Goal: Information Seeking & Learning: Learn about a topic

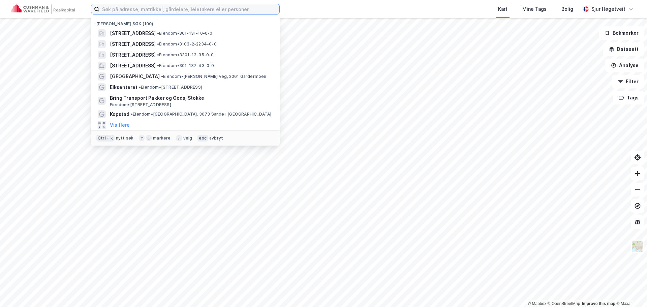
click at [157, 11] on input at bounding box center [189, 9] width 180 height 10
paste input "60,18781°N 11,14468°Ø"
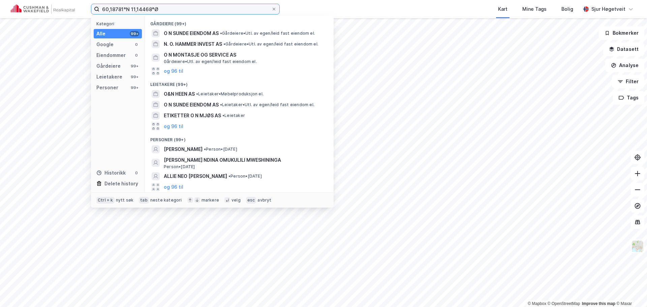
drag, startPoint x: 203, startPoint y: 10, endPoint x: 68, endPoint y: 7, distance: 135.1
click at [68, 7] on div "60,18781°N 11,14468°Ø Kategori Alle 99+ Google 0 Eiendommer 0 Gårdeiere 99+ Lei…" at bounding box center [323, 9] width 647 height 18
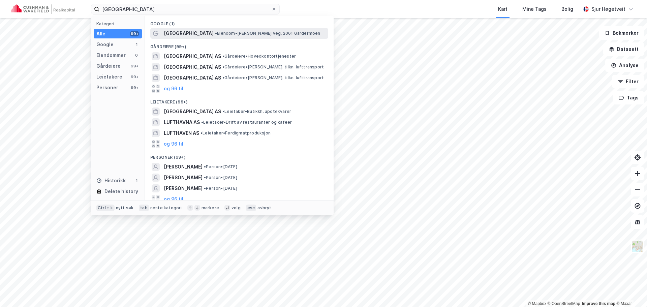
click at [185, 30] on span "[GEOGRAPHIC_DATA]" at bounding box center [189, 33] width 50 height 8
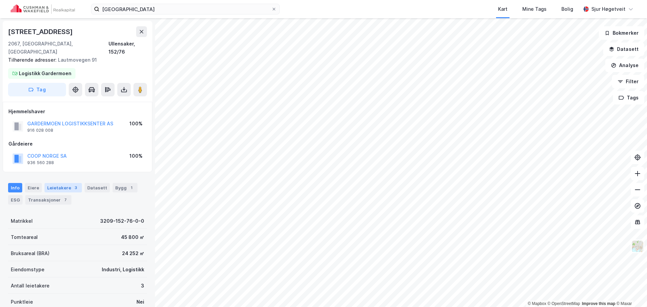
click at [67, 183] on div "Leietakere 3" at bounding box center [62, 187] width 37 height 9
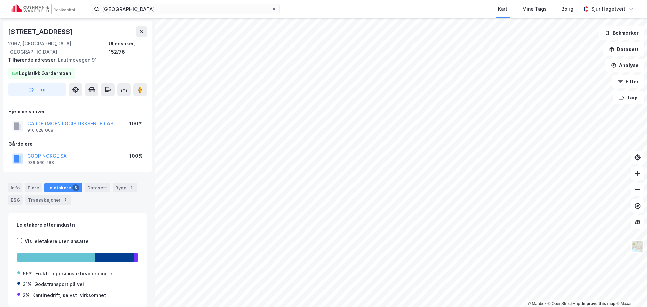
click at [106, 183] on div "Info [PERSON_NAME] 3 Datasett Bygg 1 ESG Transaksjoner 7" at bounding box center [77, 194] width 139 height 22
click at [115, 183] on div "Bygg 1" at bounding box center [125, 187] width 25 height 9
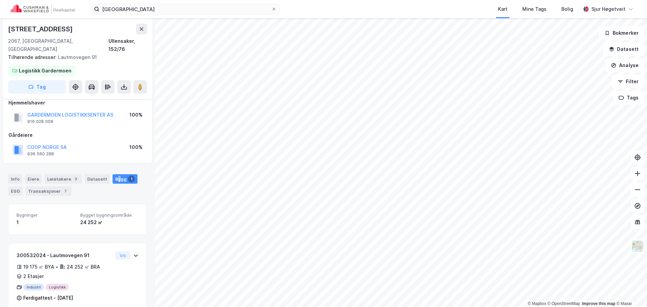
scroll to position [12, 0]
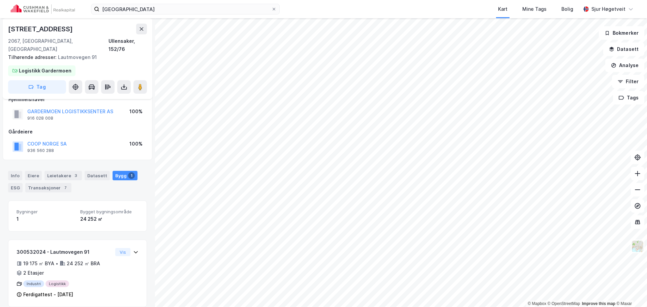
click at [127, 185] on div "Info [PERSON_NAME] 3 Datasett Bygg 1 ESG Transaksjoner 7" at bounding box center [77, 179] width 155 height 32
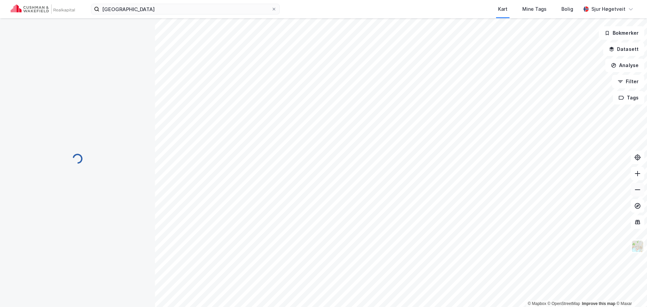
scroll to position [12, 0]
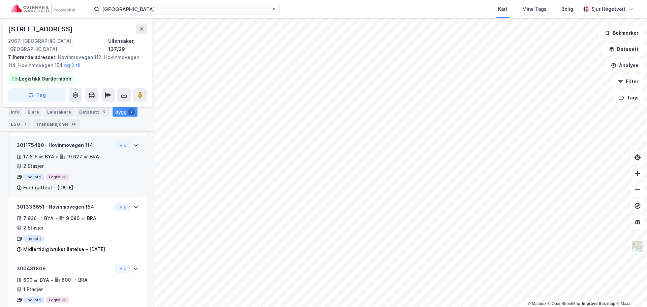
scroll to position [168, 0]
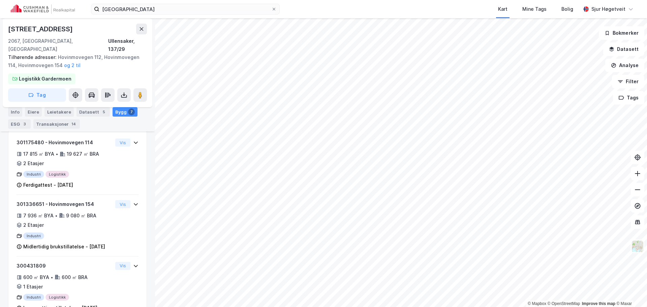
scroll to position [50, 0]
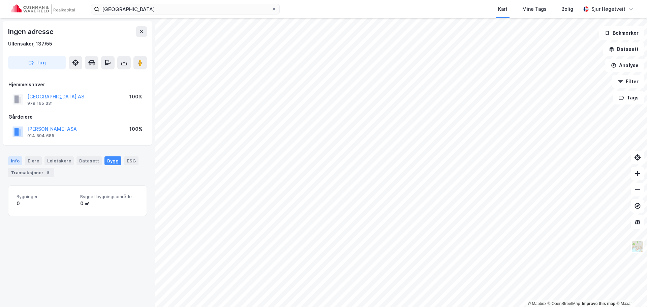
click at [17, 159] on div "Info" at bounding box center [15, 160] width 14 height 9
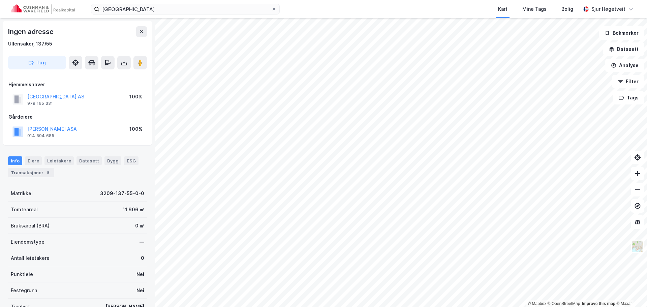
scroll to position [50, 0]
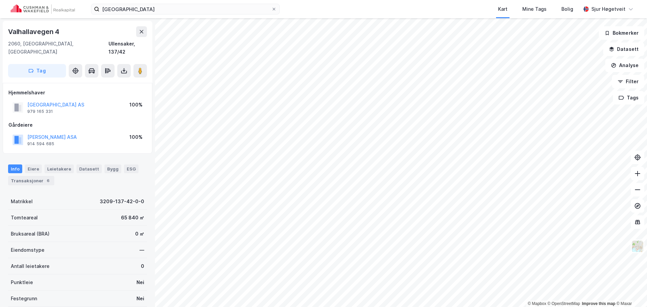
scroll to position [1, 0]
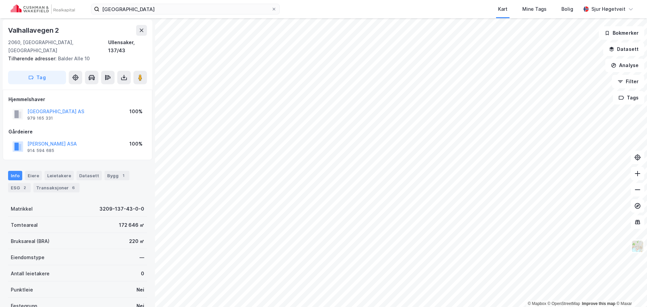
click at [421, 307] on html "[GEOGRAPHIC_DATA] Kart Mine Tags Bolig [PERSON_NAME] © Mapbox © OpenStreetMap I…" at bounding box center [323, 153] width 647 height 307
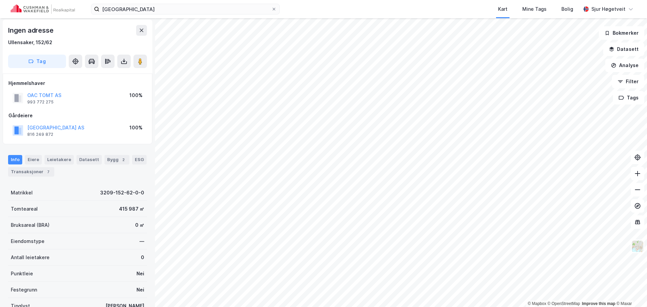
scroll to position [1, 0]
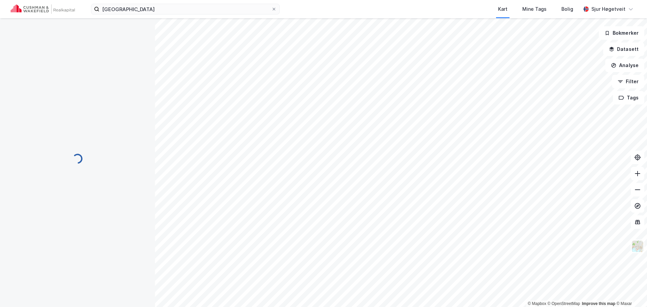
scroll to position [1, 0]
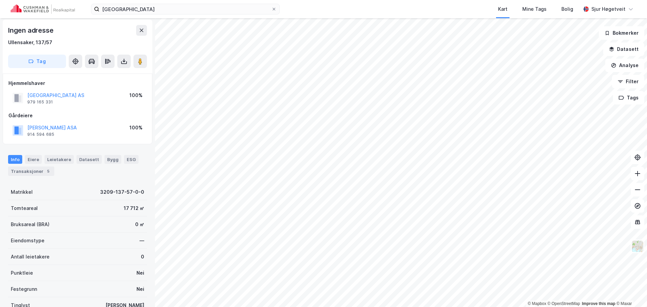
scroll to position [1, 0]
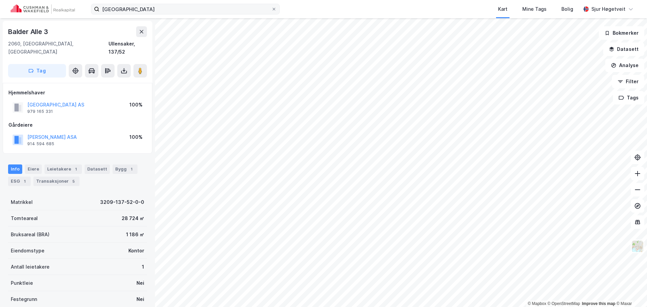
scroll to position [1, 0]
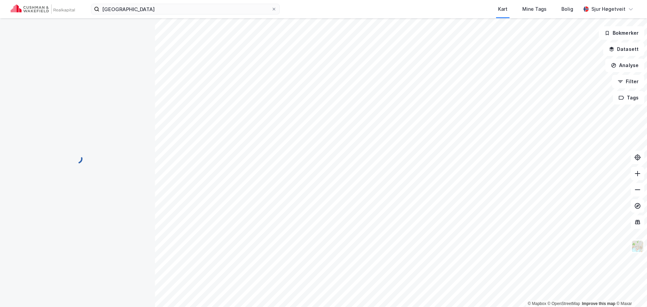
scroll to position [1, 0]
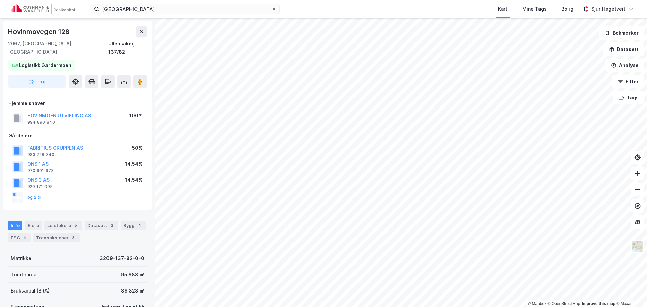
scroll to position [1, 0]
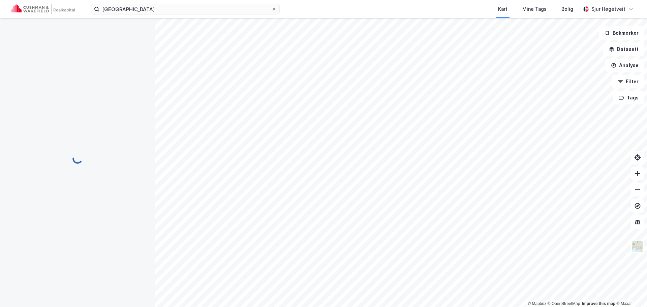
scroll to position [1, 0]
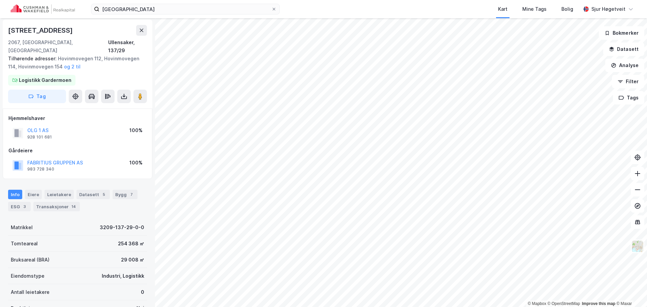
click at [344, 0] on html "[GEOGRAPHIC_DATA] Kart Mine Tags Bolig [PERSON_NAME] © Mapbox © OpenStreetMap I…" at bounding box center [323, 153] width 647 height 307
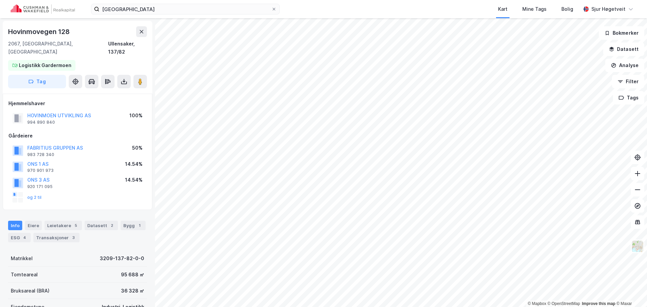
scroll to position [1, 0]
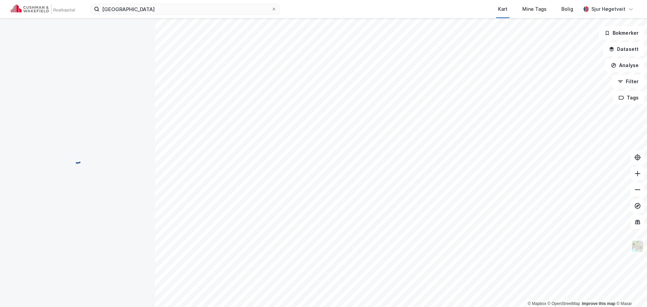
scroll to position [1, 0]
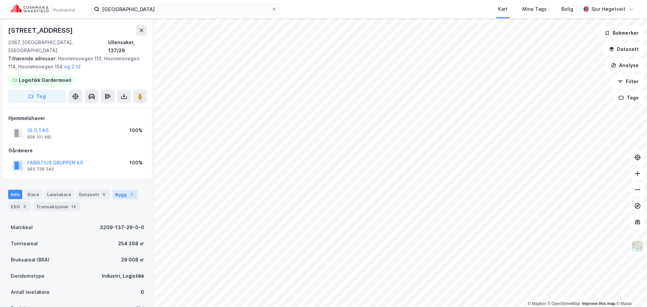
click at [118, 190] on div "Bygg 7" at bounding box center [125, 194] width 25 height 9
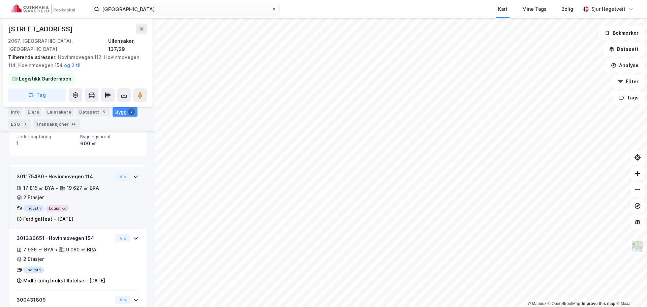
scroll to position [146, 0]
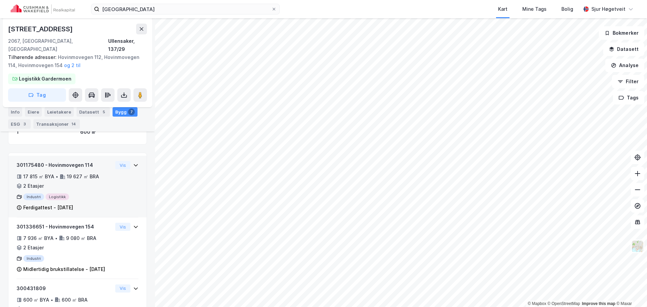
click at [126, 174] on div "301175480 - Hovinmovegen 114 17 815 ㎡ BYA • 19 627 ㎡ BRA • 2 Etasjer Industri L…" at bounding box center [78, 189] width 122 height 56
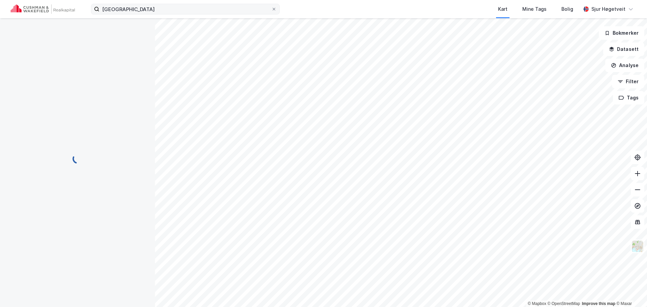
scroll to position [50, 0]
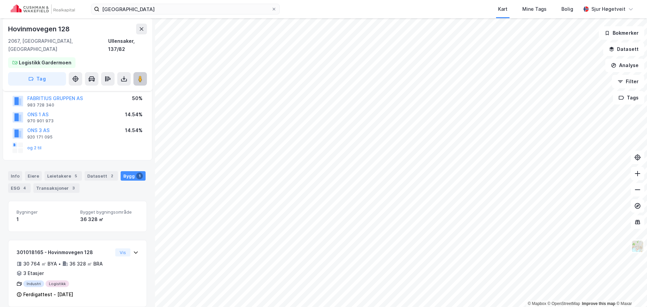
click at [144, 73] on button at bounding box center [139, 78] width 13 height 13
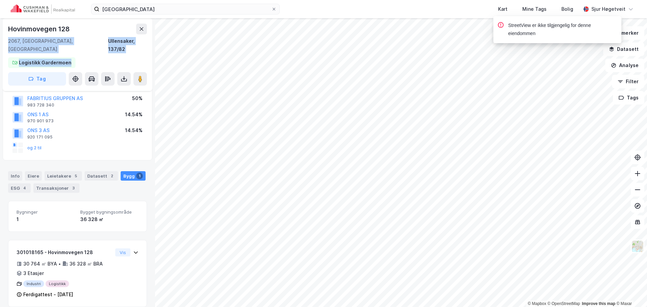
scroll to position [41, 0]
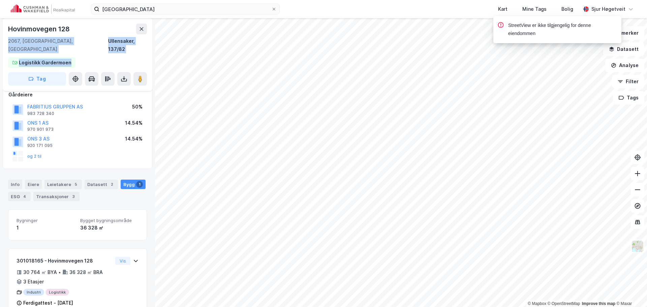
drag, startPoint x: 67, startPoint y: 27, endPoint x: 0, endPoint y: 24, distance: 67.5
click at [0, 24] on div "Hovinmovegen 128 2067, [GEOGRAPHIC_DATA], [GEOGRAPHIC_DATA], 137/82 Logistikk G…" at bounding box center [77, 162] width 155 height 289
click at [28, 25] on div "Hovinmovegen 128" at bounding box center [39, 29] width 63 height 11
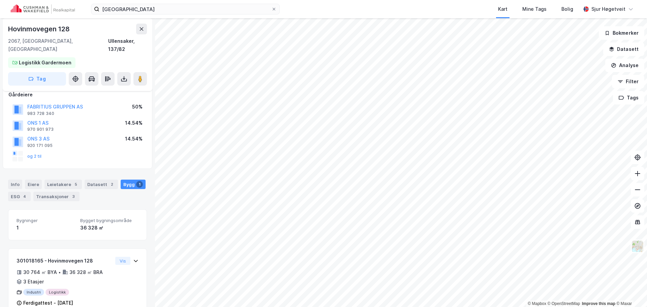
click at [15, 27] on div "Hovinmovegen 128" at bounding box center [39, 29] width 63 height 11
drag, startPoint x: 15, startPoint y: 27, endPoint x: 65, endPoint y: 29, distance: 49.6
click at [65, 29] on div "Hovinmovegen 128" at bounding box center [39, 29] width 63 height 11
copy div "Hovinmovegen 128"
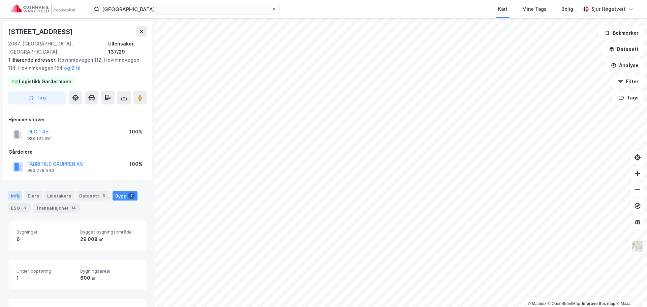
click at [18, 191] on div "Info" at bounding box center [15, 195] width 14 height 9
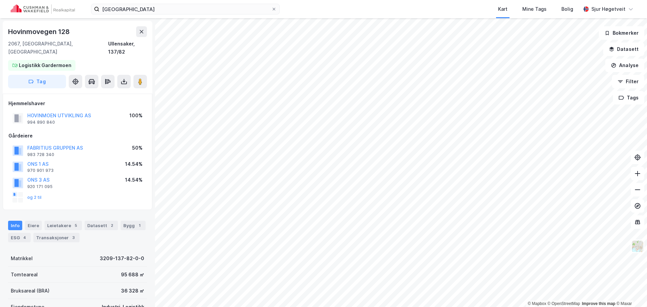
scroll to position [5, 0]
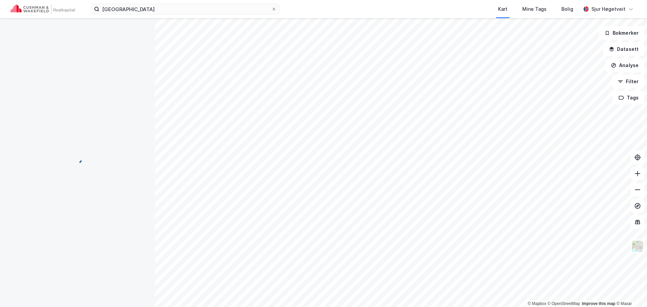
scroll to position [5, 0]
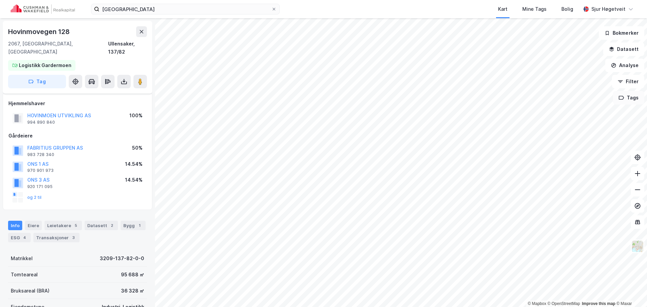
scroll to position [5, 0]
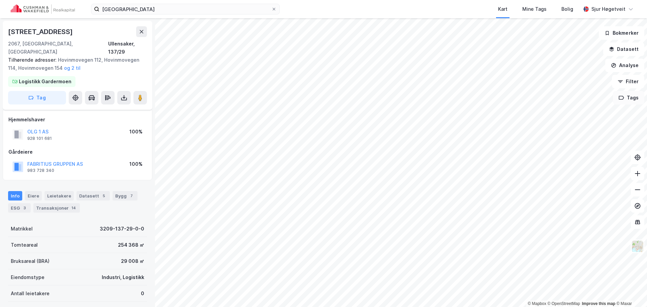
scroll to position [5, 0]
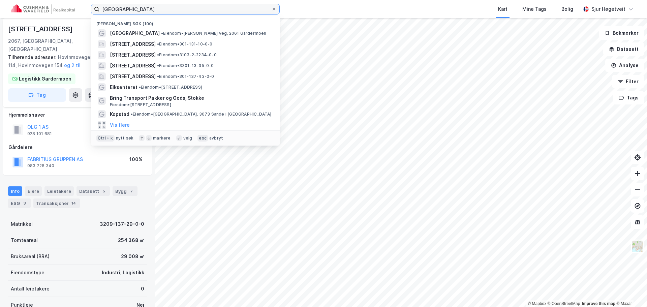
click at [187, 12] on input "[GEOGRAPHIC_DATA]" at bounding box center [185, 9] width 172 height 10
paste input "Askim"
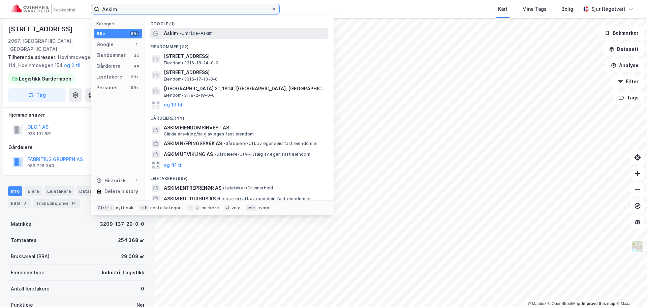
type input "Askim"
click at [238, 34] on div "Askim • Område • [GEOGRAPHIC_DATA]" at bounding box center [245, 33] width 163 height 8
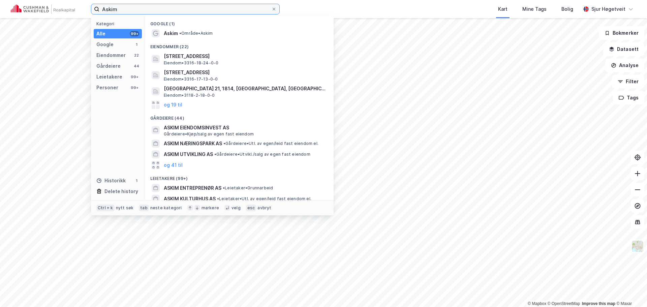
click at [139, 11] on input "Askim" at bounding box center [185, 9] width 172 height 10
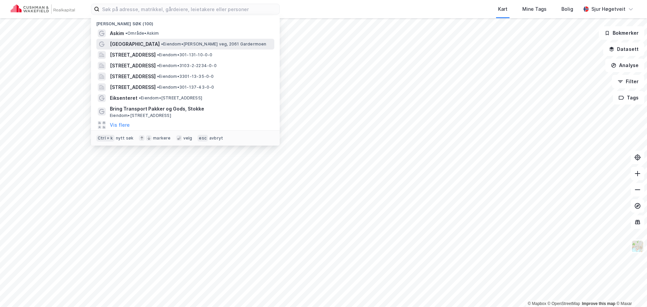
click at [235, 42] on span "• Eiendom • [PERSON_NAME] veg, 2061 [GEOGRAPHIC_DATA]" at bounding box center [213, 43] width 105 height 5
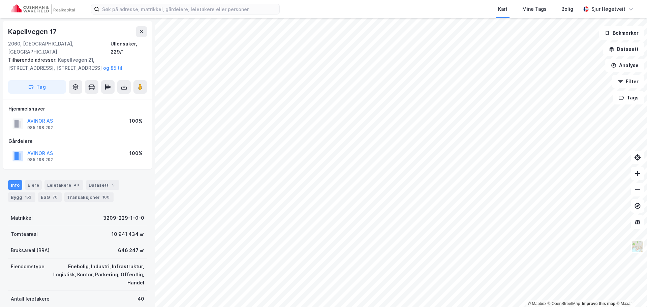
scroll to position [5, 0]
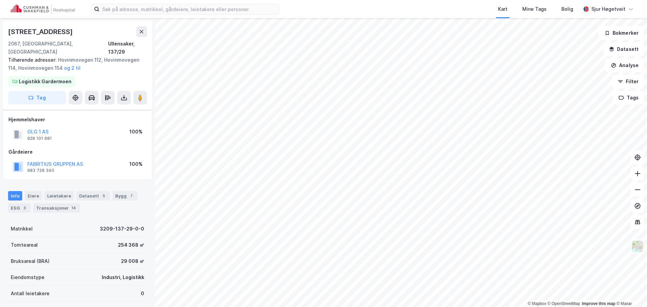
scroll to position [5, 0]
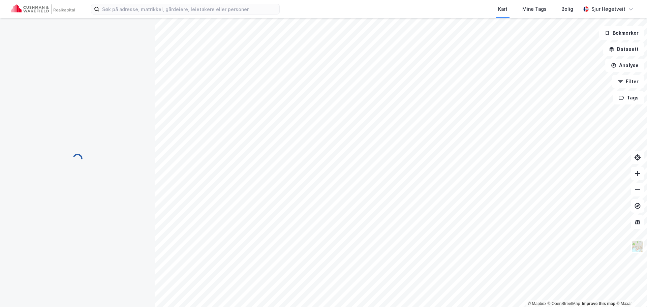
scroll to position [5, 0]
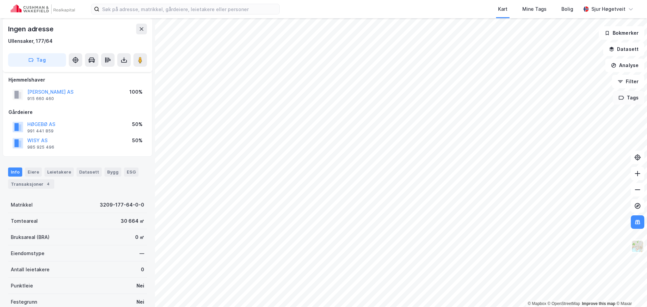
scroll to position [5, 0]
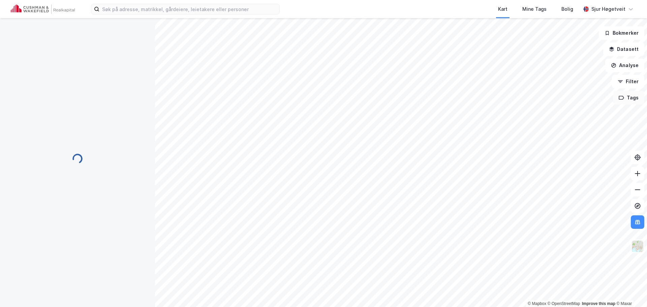
scroll to position [5, 0]
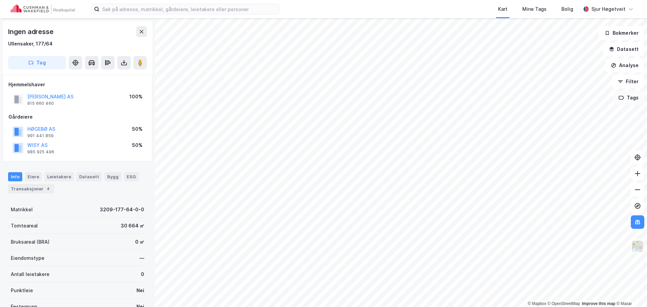
scroll to position [5, 0]
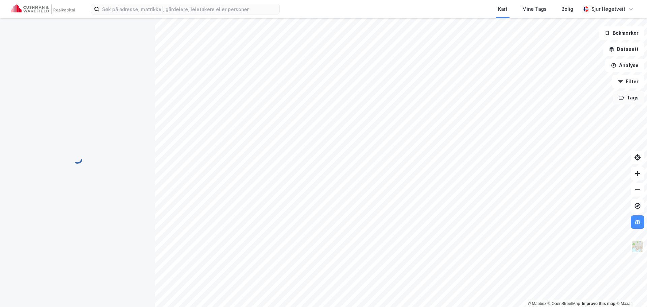
scroll to position [5, 0]
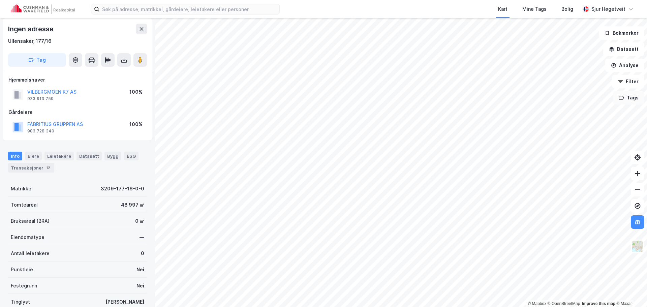
scroll to position [5, 0]
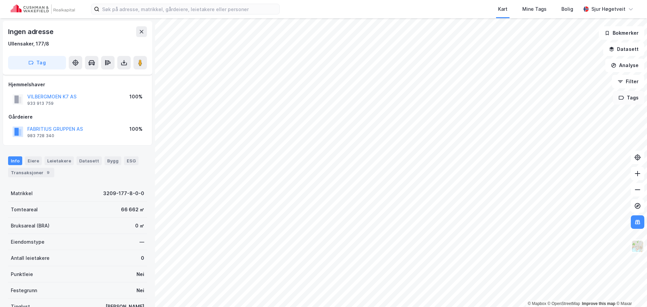
scroll to position [5, 0]
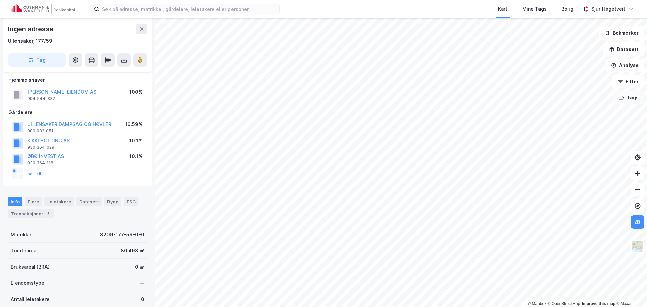
scroll to position [5, 0]
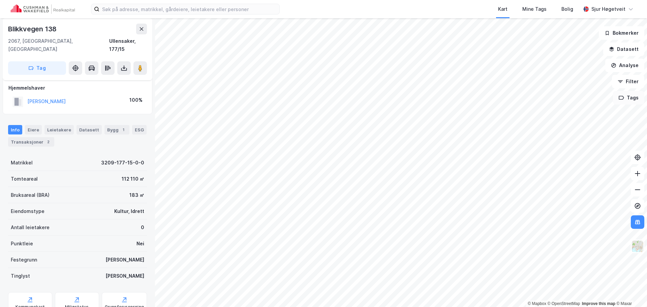
scroll to position [5, 0]
click at [206, 7] on input at bounding box center [189, 9] width 180 height 10
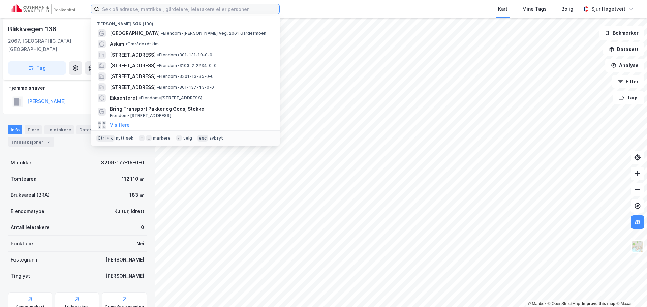
type input "z"
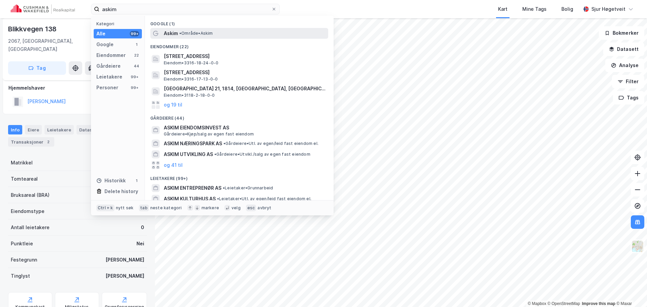
click at [259, 35] on div "Askim • Område • [GEOGRAPHIC_DATA]" at bounding box center [245, 33] width 163 height 8
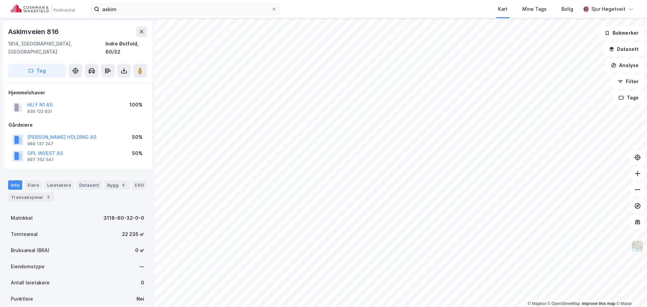
scroll to position [5, 0]
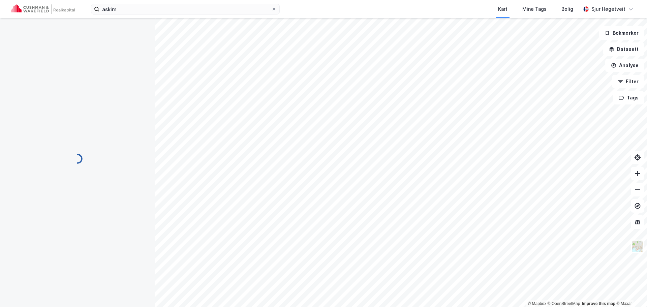
scroll to position [5, 0]
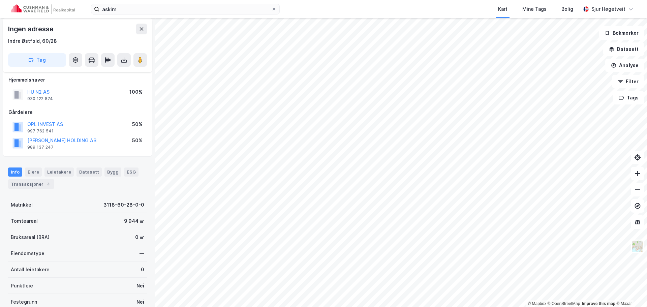
scroll to position [5, 0]
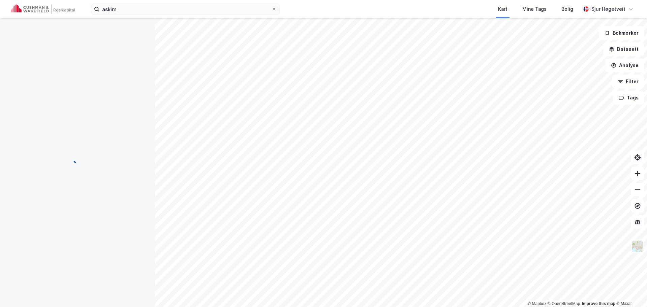
scroll to position [5, 0]
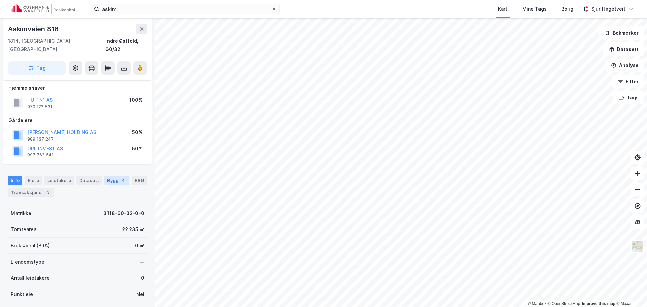
click at [120, 177] on div "4" at bounding box center [123, 180] width 7 height 7
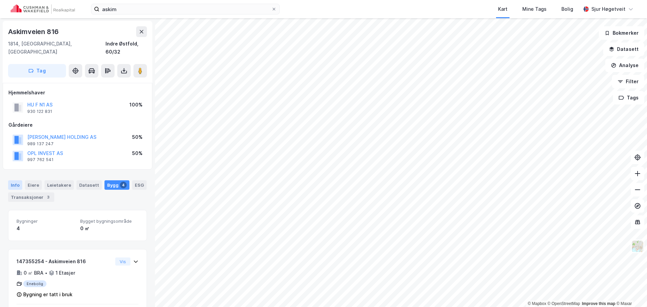
click at [10, 180] on div "Info" at bounding box center [15, 184] width 14 height 9
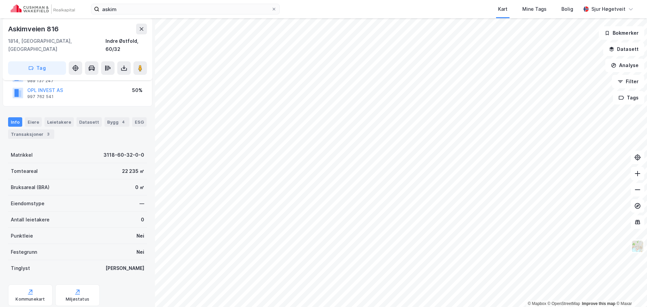
scroll to position [76, 0]
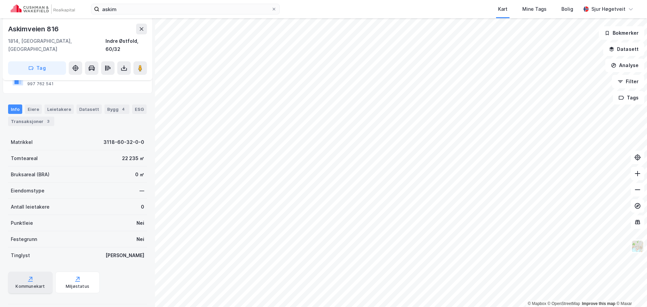
click at [33, 272] on div "Kommunekart" at bounding box center [30, 283] width 44 height 22
click at [144, 30] on icon at bounding box center [141, 28] width 5 height 5
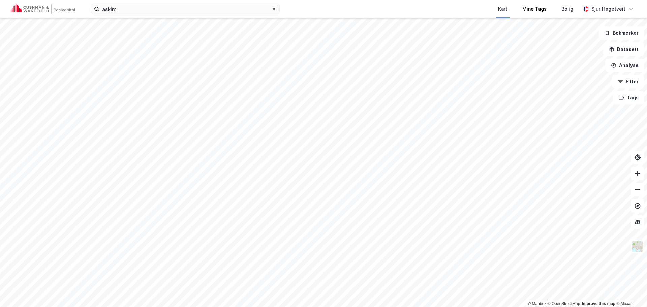
click at [545, 15] on div "Mine Tags" at bounding box center [534, 9] width 39 height 18
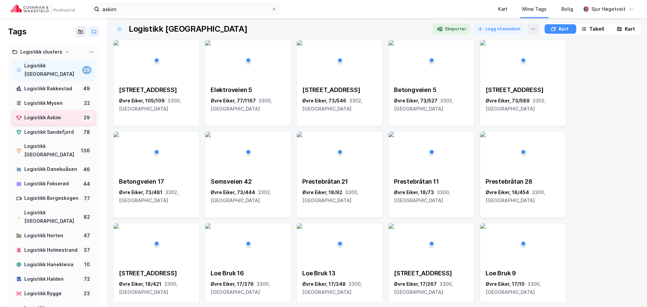
click at [58, 114] on div "Logistikk Askim" at bounding box center [51, 118] width 55 height 8
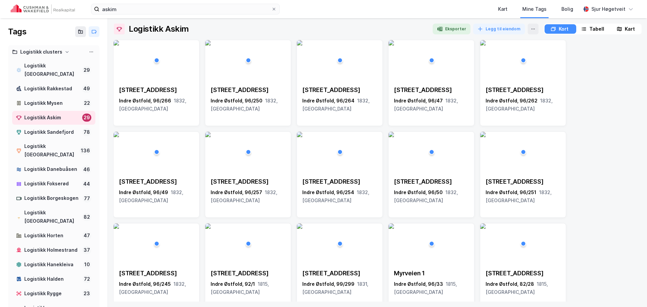
click at [624, 27] on div "Kart" at bounding box center [625, 28] width 30 height 9
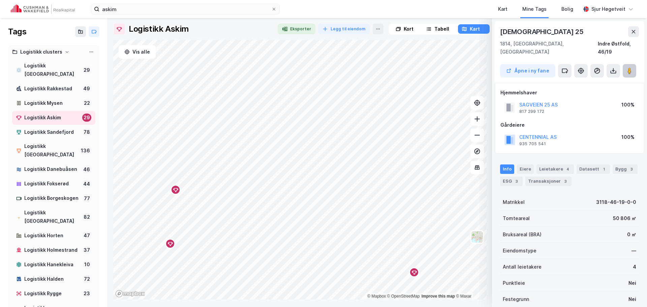
click at [630, 67] on image at bounding box center [629, 70] width 4 height 7
click at [600, 166] on div "1" at bounding box center [603, 169] width 7 height 7
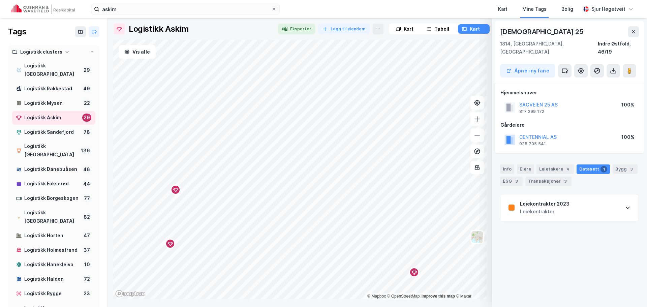
click at [597, 197] on div "Leiekontrakter 2023 Leiekontrakter" at bounding box center [569, 207] width 138 height 27
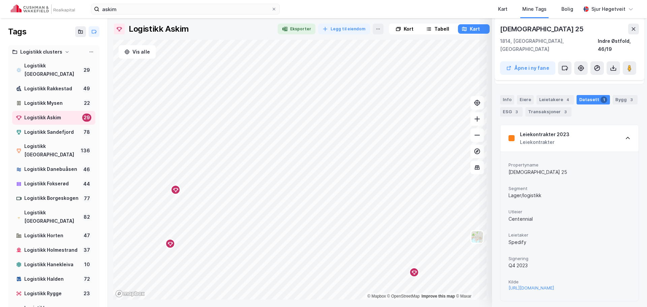
scroll to position [70, 0]
click at [554, 285] on div "[URL][DOMAIN_NAME]" at bounding box center [530, 288] width 45 height 6
click at [570, 61] on button at bounding box center [564, 67] width 13 height 13
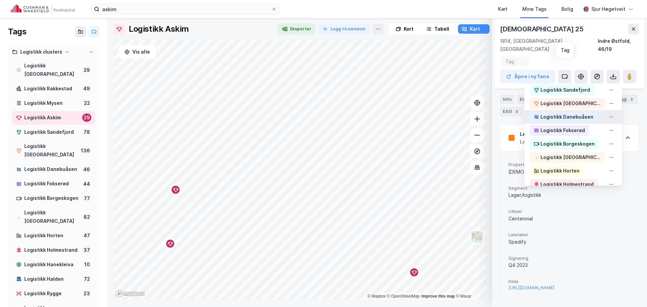
scroll to position [34, 0]
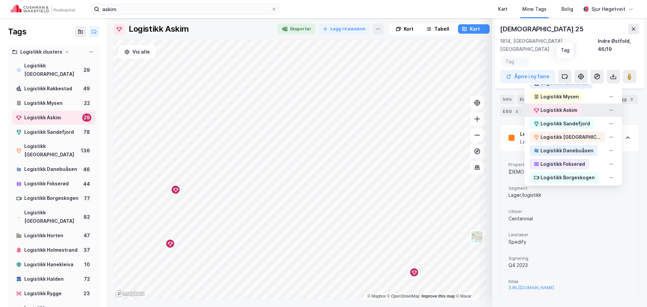
click at [575, 103] on div "Logistikk Askim" at bounding box center [573, 109] width 98 height 13
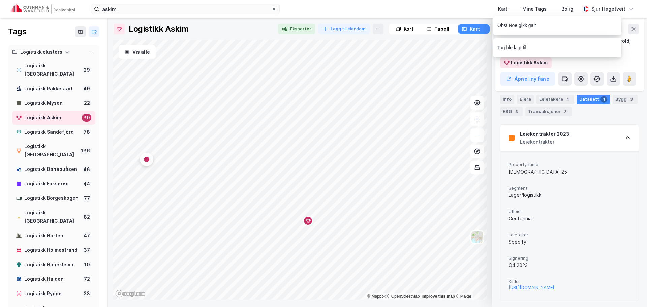
scroll to position [0, 0]
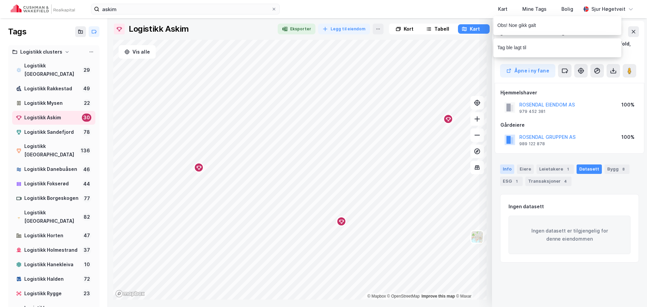
click at [511, 165] on div "Info" at bounding box center [507, 168] width 14 height 9
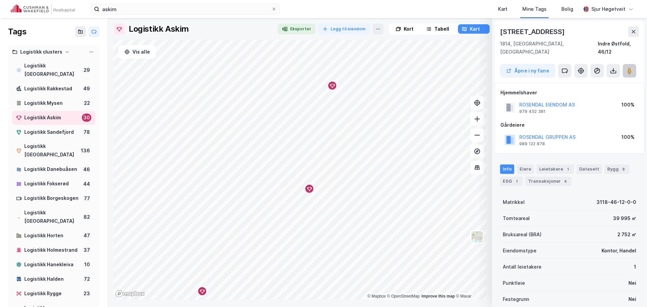
click at [632, 64] on button at bounding box center [629, 70] width 13 height 13
click at [558, 166] on div "Info [PERSON_NAME] 1 Datasett Bygg 8 ESG 1 Transaksjoner 4" at bounding box center [569, 175] width 139 height 22
click at [562, 164] on div "Leietakere 1" at bounding box center [554, 168] width 37 height 9
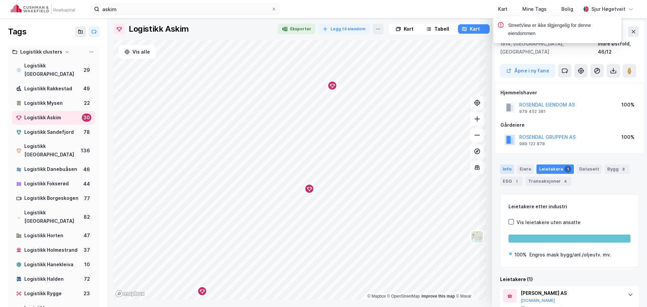
click at [507, 164] on div "Info" at bounding box center [507, 168] width 14 height 9
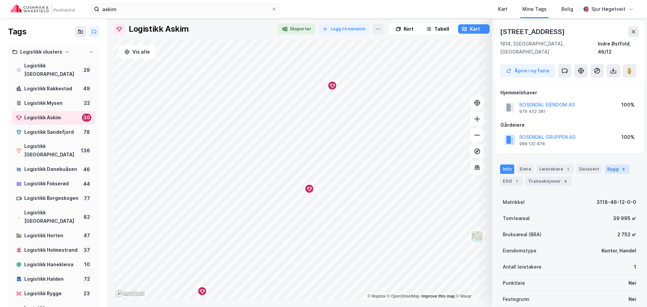
click at [622, 164] on div "Bygg 8" at bounding box center [616, 168] width 25 height 9
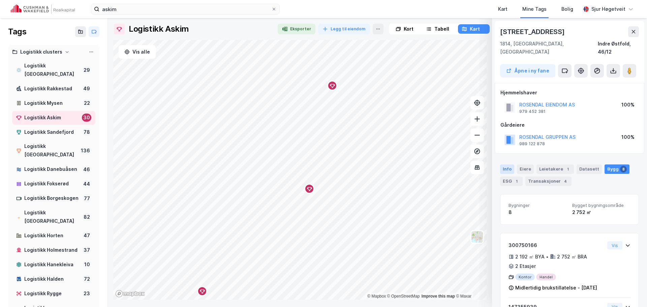
click at [506, 164] on div "Info" at bounding box center [507, 168] width 14 height 9
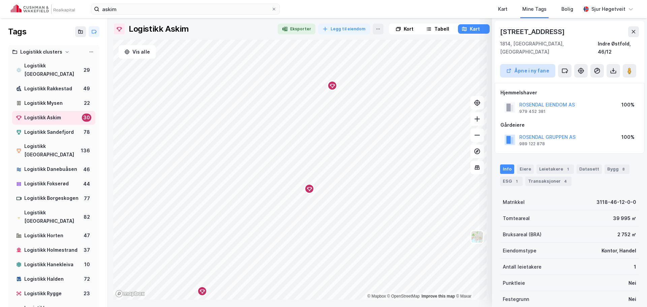
click at [536, 64] on button "Åpne i ny fane" at bounding box center [527, 70] width 55 height 13
click at [557, 164] on div "Leietakere 1" at bounding box center [554, 168] width 37 height 9
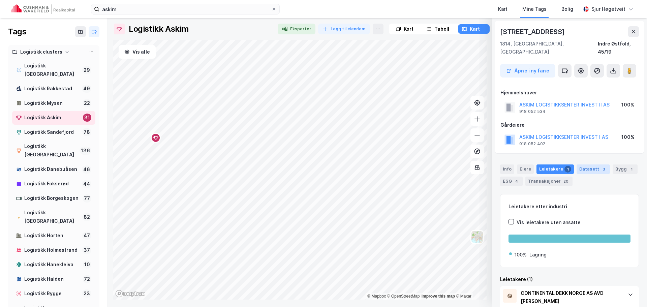
click at [585, 164] on div "Datasett 3" at bounding box center [592, 168] width 33 height 9
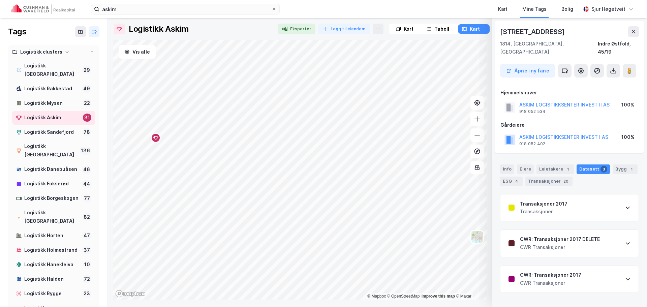
click at [605, 201] on div "Transaksjoner 2017 Transaksjoner" at bounding box center [569, 207] width 138 height 27
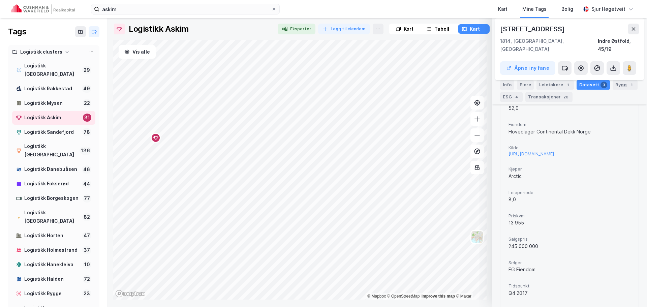
scroll to position [168, 0]
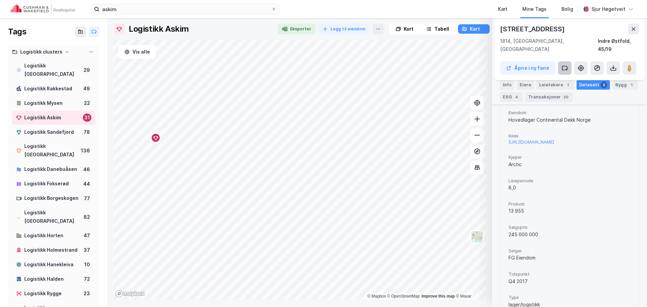
click at [568, 65] on icon at bounding box center [564, 68] width 7 height 7
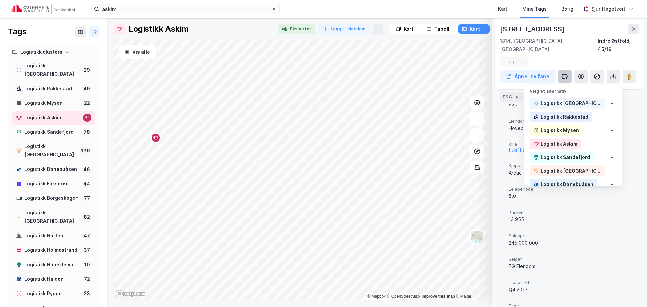
scroll to position [177, 0]
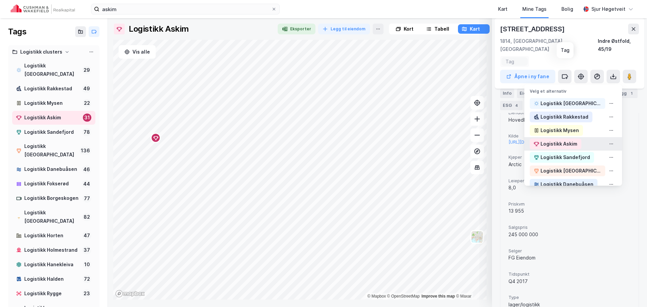
click at [573, 138] on div "Logistikk Askim" at bounding box center [556, 143] width 52 height 11
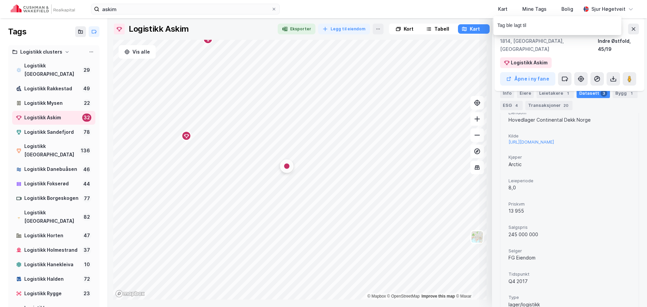
click at [578, 201] on span "Priskvm" at bounding box center [569, 204] width 122 height 6
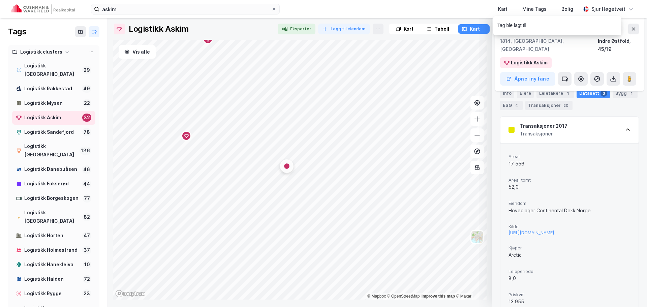
scroll to position [78, 0]
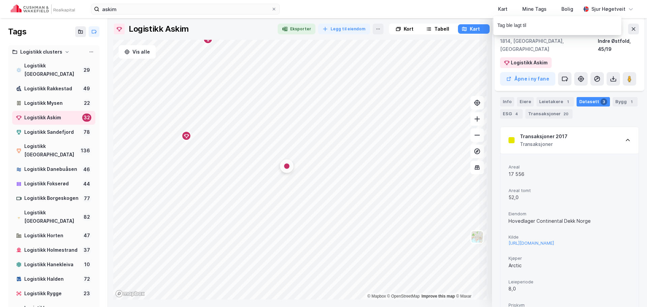
click at [554, 140] on div "Transaksjoner" at bounding box center [544, 144] width 48 height 8
click at [554, 81] on div "Gårdeiere ASKIM LOGISTIKKSENTER INVEST I AS 918 052 402 100%" at bounding box center [569, 67] width 138 height 27
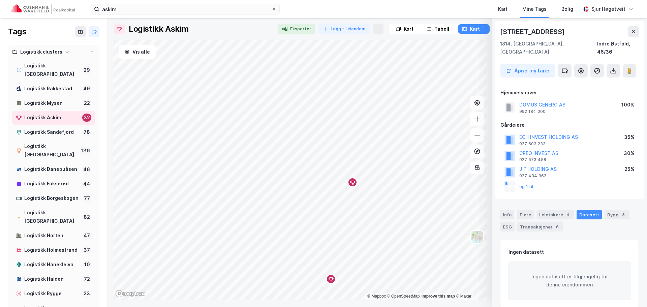
scroll to position [1, 0]
click at [508, 209] on div "Info" at bounding box center [507, 213] width 14 height 9
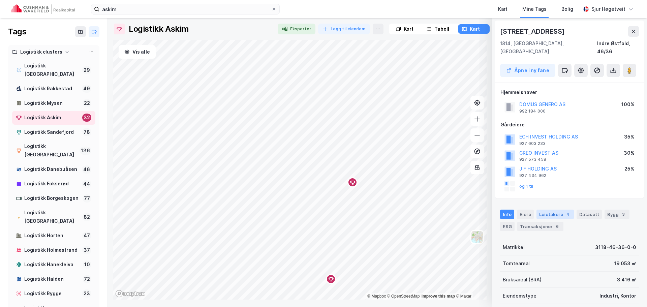
scroll to position [0, 0]
click at [629, 67] on image at bounding box center [629, 70] width 4 height 7
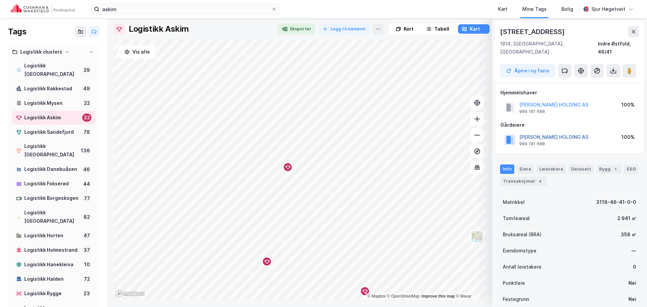
scroll to position [0, 0]
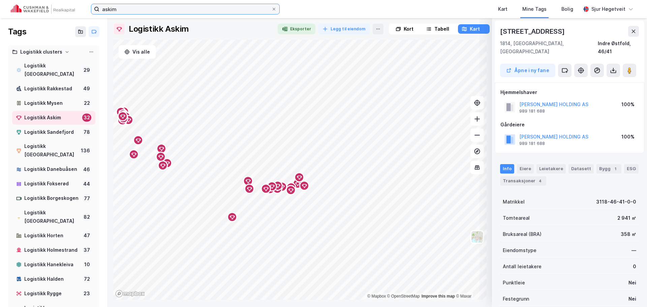
click at [122, 8] on input "askim" at bounding box center [185, 9] width 172 height 10
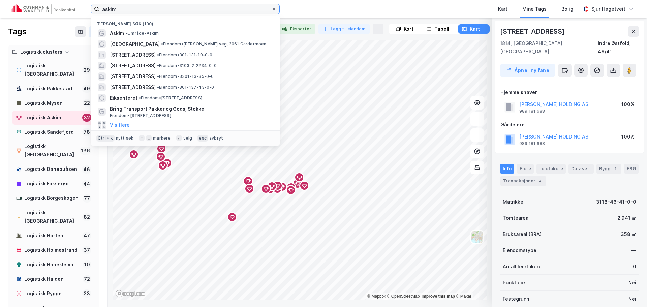
click at [122, 8] on input "askim" at bounding box center [185, 9] width 172 height 10
click at [121, 7] on input "askim" at bounding box center [185, 9] width 172 height 10
paste input "Ausenfjell"
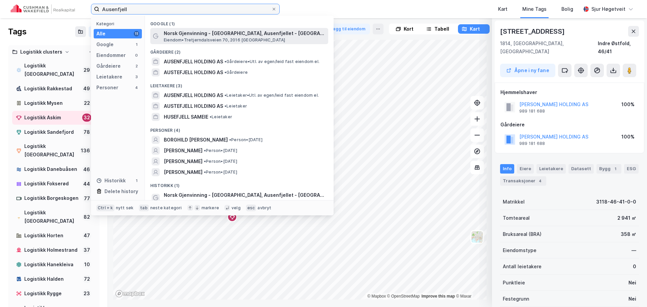
type input "Ausenfjell"
click at [222, 33] on span "Norsk Gjenvinning - [GEOGRAPHIC_DATA], Ausenfjellet - [GEOGRAPHIC_DATA]" at bounding box center [245, 33] width 162 height 8
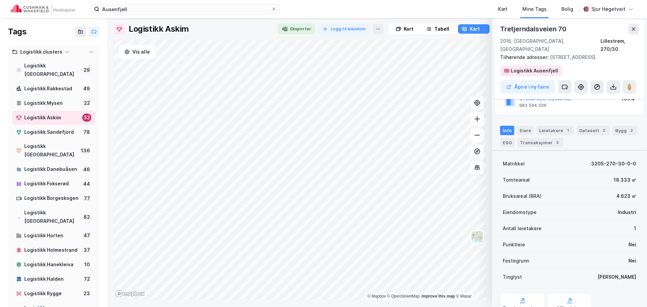
scroll to position [79, 0]
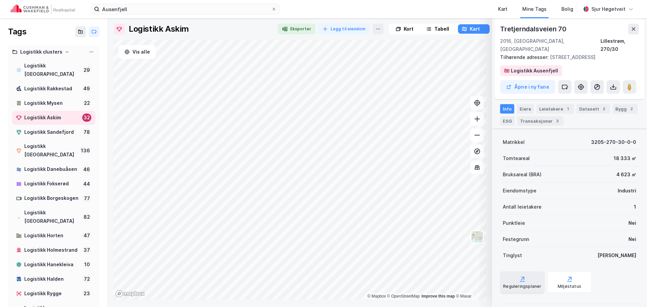
click at [532, 272] on div "Reguleringsplaner" at bounding box center [522, 282] width 44 height 22
drag, startPoint x: 513, startPoint y: 27, endPoint x: 571, endPoint y: 28, distance: 57.6
click at [571, 28] on div "Tretjerndalsveien 70" at bounding box center [569, 29] width 139 height 11
drag, startPoint x: 576, startPoint y: 28, endPoint x: 508, endPoint y: 29, distance: 68.1
click at [576, 28] on div "Tretjerndalsveien 70" at bounding box center [569, 29] width 139 height 11
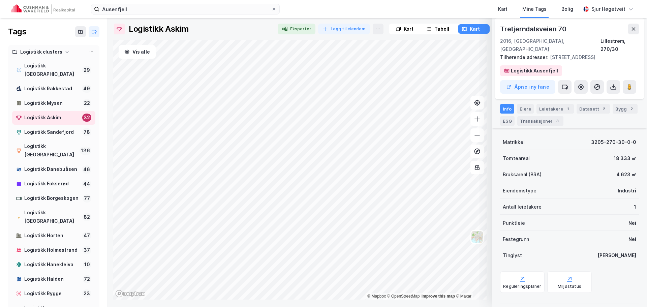
click at [492, 28] on div "Logistikk Askim Eksporter Legg til eiendom [GEOGRAPHIC_DATA]" at bounding box center [377, 29] width 528 height 11
drag, startPoint x: 500, startPoint y: 27, endPoint x: 584, endPoint y: 36, distance: 84.1
click at [590, 36] on div "Tretjerndalsveien 70 2016, [GEOGRAPHIC_DATA], [GEOGRAPHIC_DATA], 270/30" at bounding box center [569, 39] width 139 height 30
drag, startPoint x: 555, startPoint y: 27, endPoint x: 549, endPoint y: 27, distance: 6.1
click at [555, 26] on div "Tretjerndalsveien 70" at bounding box center [534, 29] width 68 height 11
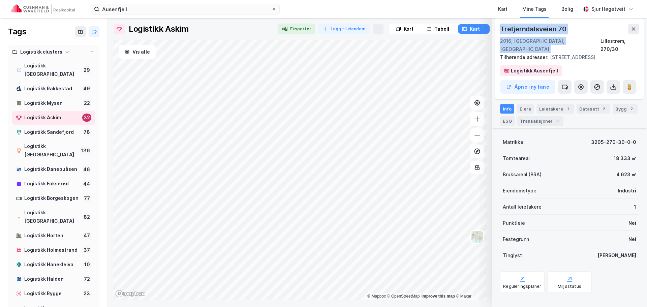
click at [519, 28] on div "Tretjerndalsveien 70" at bounding box center [534, 29] width 68 height 11
click at [501, 28] on div "Tretjerndalsveien 70" at bounding box center [534, 29] width 68 height 11
drag, startPoint x: 507, startPoint y: 28, endPoint x: 550, endPoint y: 31, distance: 43.2
click at [555, 30] on div "Tretjerndalsveien 70" at bounding box center [534, 29] width 68 height 11
click at [499, 29] on div "Tretjerndalsveien 70 2016, [GEOGRAPHIC_DATA], [GEOGRAPHIC_DATA], 270/30 Tilhøre…" at bounding box center [570, 58] width 150 height 81
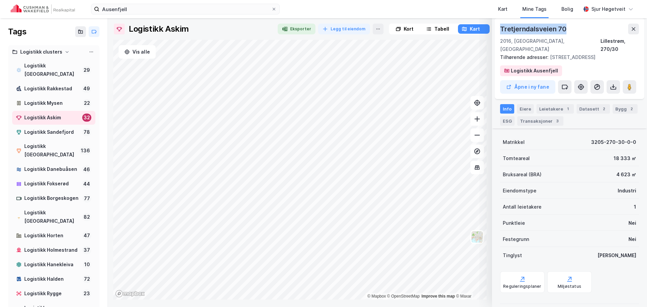
drag, startPoint x: 500, startPoint y: 28, endPoint x: 565, endPoint y: 30, distance: 64.7
click at [565, 30] on div "Tretjerndalsveien 70" at bounding box center [534, 29] width 68 height 11
copy div "Tretjerndalsveien 70"
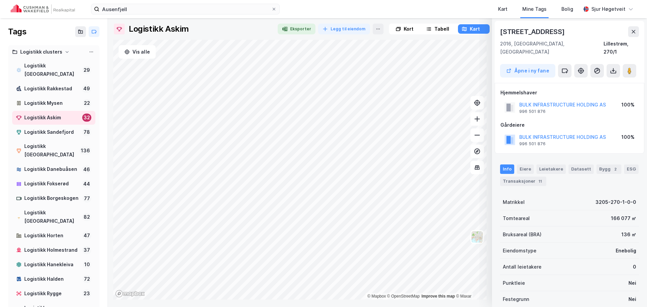
scroll to position [1, 0]
drag, startPoint x: 476, startPoint y: 30, endPoint x: 472, endPoint y: 30, distance: 4.0
click at [472, 30] on div "Logistikk Askim Eksporter Legg til eiendom Kort Tabell Kart Vis alle © Mapbox ©…" at bounding box center [377, 162] width 528 height 276
click at [570, 36] on div "[STREET_ADDRESS]" at bounding box center [569, 31] width 139 height 11
click at [526, 31] on div "[STREET_ADDRESS]" at bounding box center [533, 31] width 66 height 11
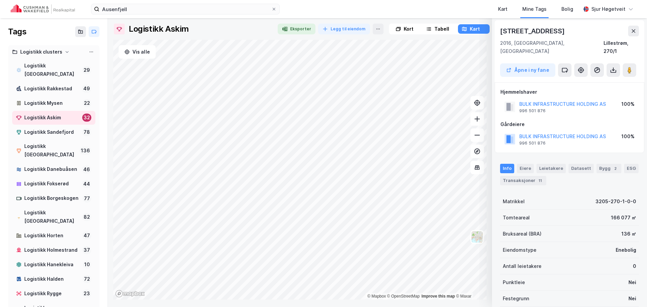
drag, startPoint x: 526, startPoint y: 31, endPoint x: 537, endPoint y: 30, distance: 11.8
click at [537, 30] on div "[STREET_ADDRESS]" at bounding box center [533, 31] width 66 height 11
drag, startPoint x: 501, startPoint y: 30, endPoint x: 547, endPoint y: 33, distance: 45.9
click at [547, 33] on div "[STREET_ADDRESS]" at bounding box center [533, 31] width 66 height 11
copy div "[STREET_ADDRESS]"
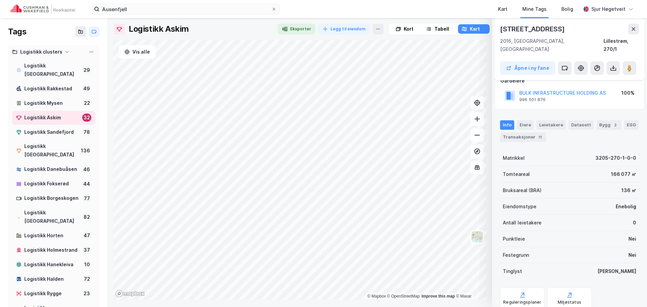
scroll to position [60, 0]
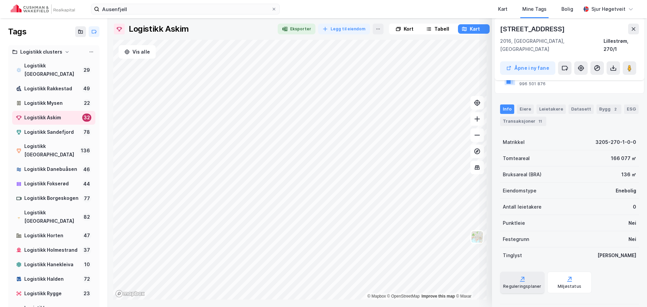
click at [535, 284] on div "Reguleringsplaner" at bounding box center [522, 286] width 38 height 5
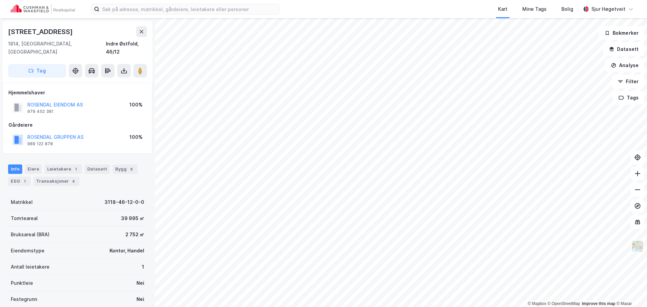
click at [59, 64] on button "Tag" at bounding box center [37, 70] width 58 height 13
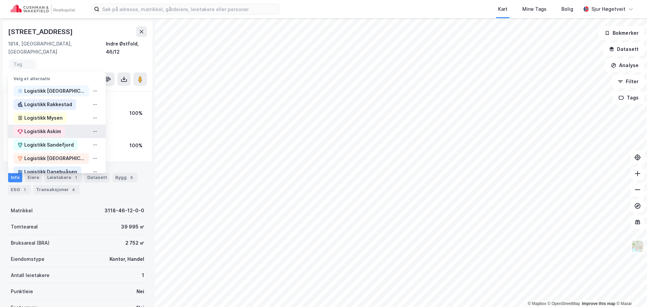
click at [63, 126] on div "Logistikk Askim" at bounding box center [39, 131] width 52 height 11
